Goal: Check status: Check status

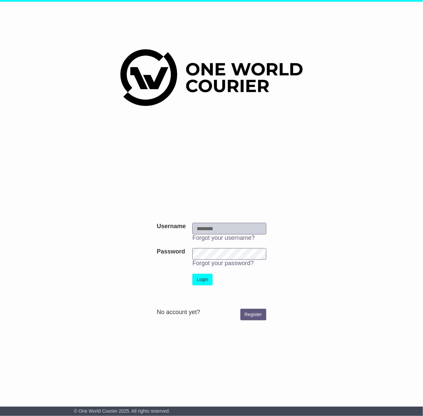
type input "**********"
click at [201, 281] on button "Login" at bounding box center [202, 280] width 20 height 12
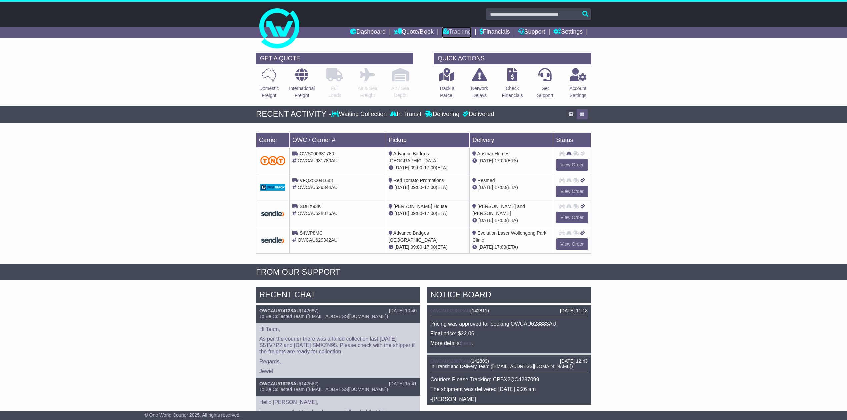
click at [416, 30] on link "Tracking" at bounding box center [456, 32] width 29 height 11
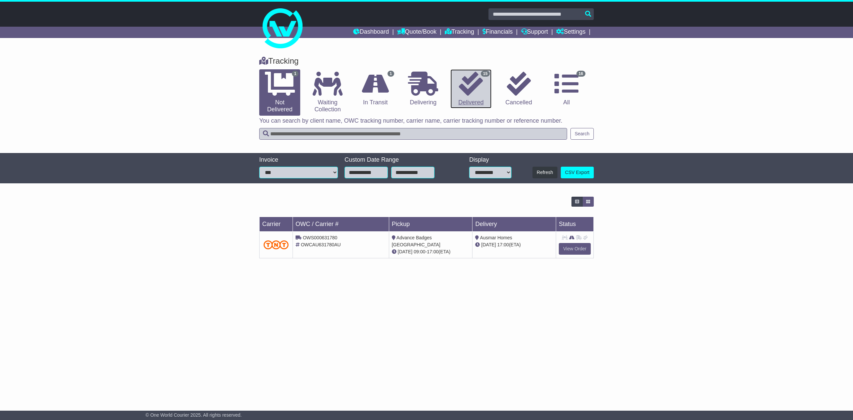
click at [471, 85] on icon at bounding box center [471, 84] width 24 height 24
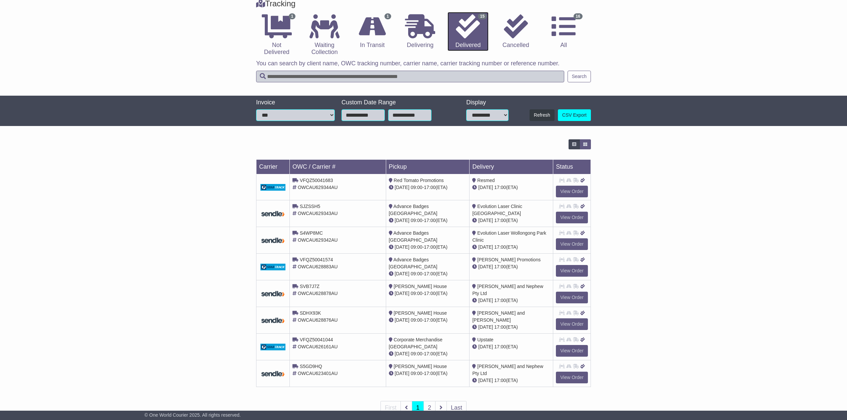
scroll to position [76, 0]
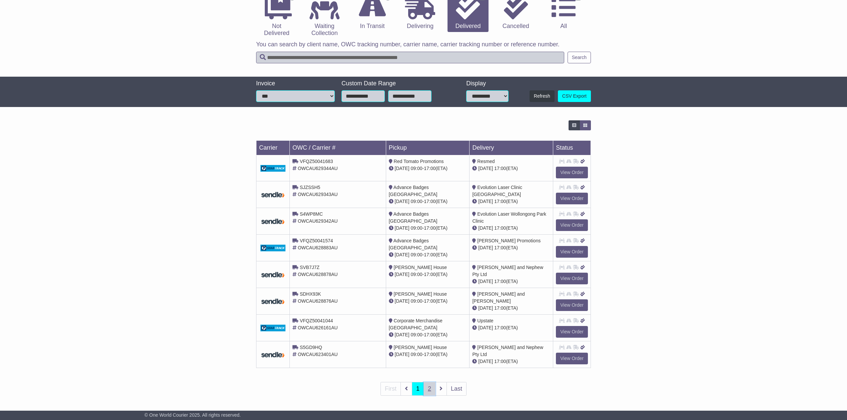
click at [427, 387] on link "2" at bounding box center [429, 389] width 12 height 14
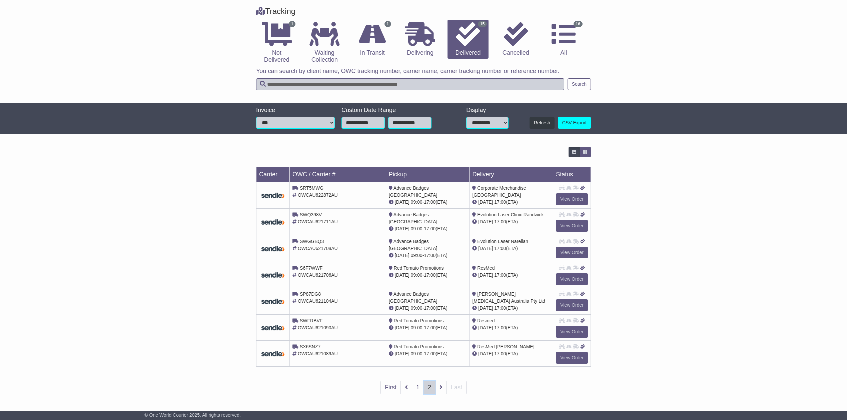
scroll to position [0, 0]
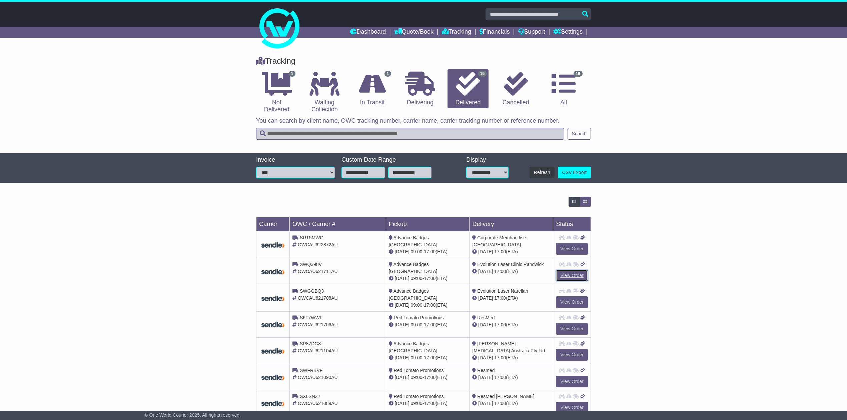
click at [565, 273] on link "View Order" at bounding box center [572, 276] width 32 height 12
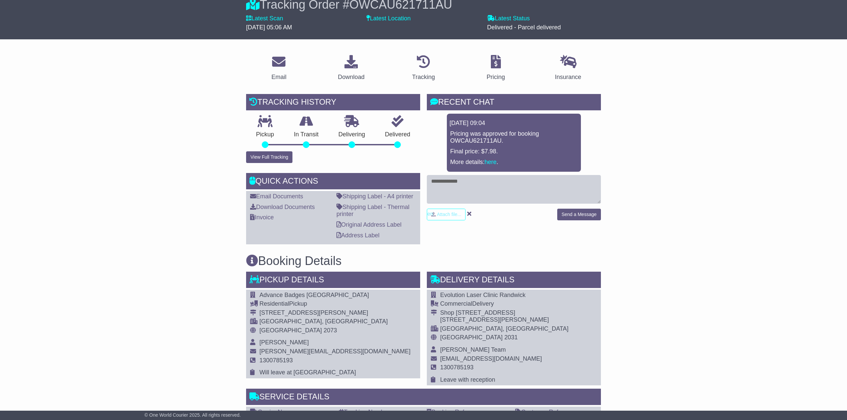
scroll to position [89, 0]
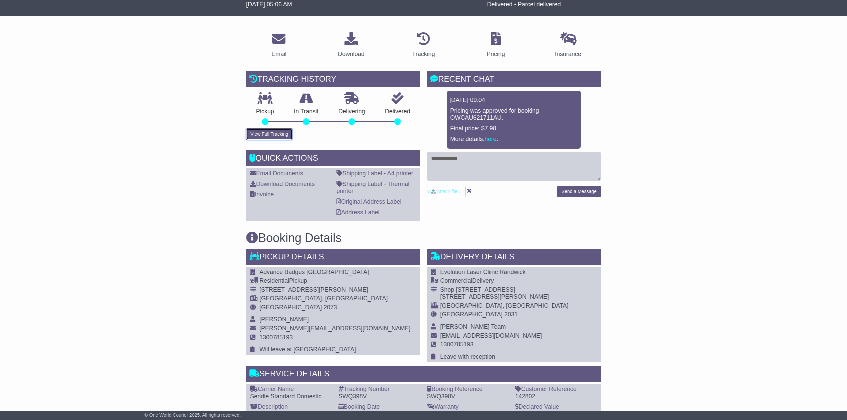
click at [263, 133] on button "View Full Tracking" at bounding box center [269, 134] width 46 height 12
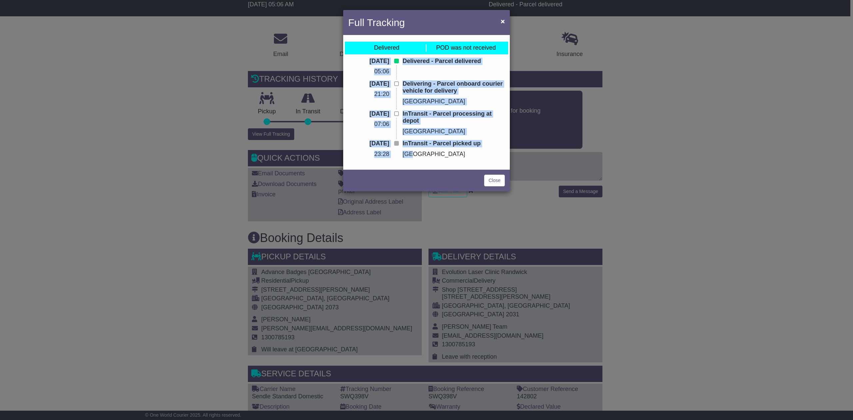
drag, startPoint x: 503, startPoint y: 160, endPoint x: 355, endPoint y: 54, distance: 182.3
click at [355, 54] on div "Delivered POD was not received 16 Jul 2025 05:06 Delivered - Parcel delivered 1…" at bounding box center [426, 102] width 167 height 131
copy div "16 Jul 2025 05:06 Delivered - Parcel delivered 15 Jul 2025 21:20 Delivering - P…"
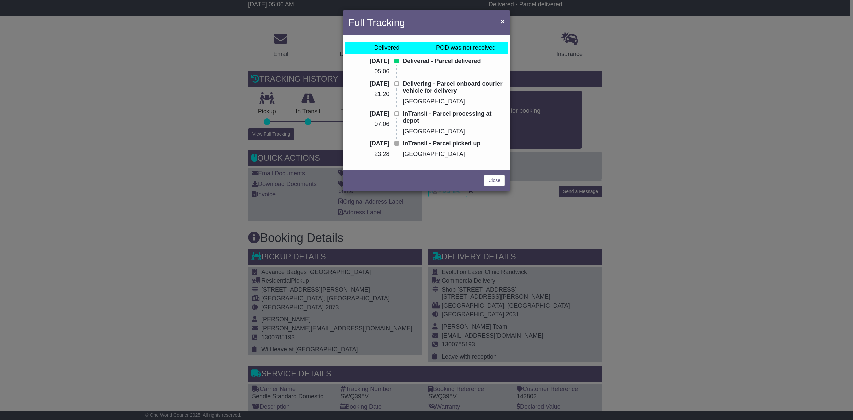
click at [454, 224] on div "Full Tracking × Delivered POD was not received 16 Jul 2025 05:06 Delivered - Pa…" at bounding box center [426, 210] width 853 height 420
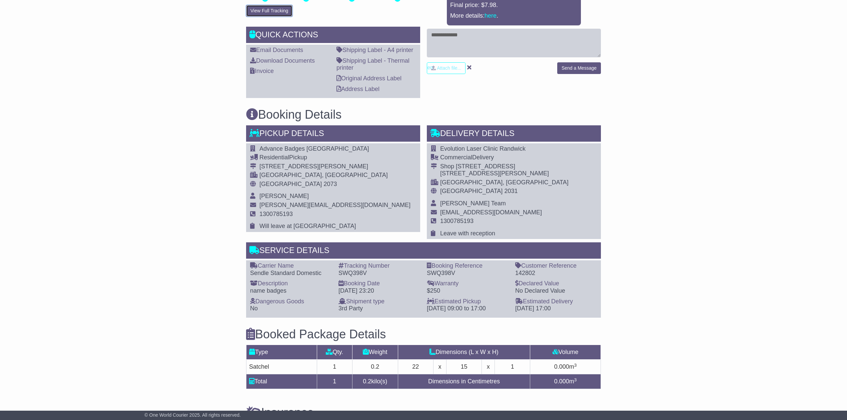
scroll to position [222, 0]
